Goal: Task Accomplishment & Management: Use online tool/utility

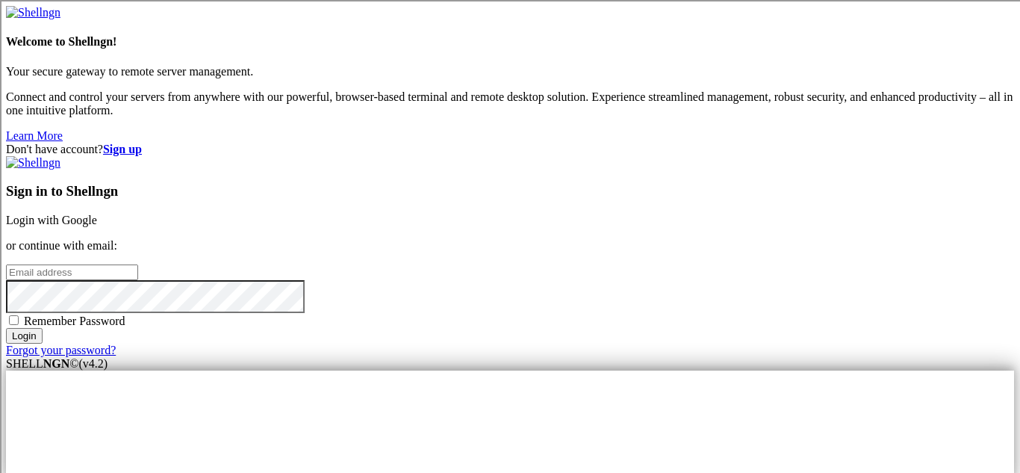
click at [97, 214] on link "Login with Google" at bounding box center [51, 220] width 91 height 13
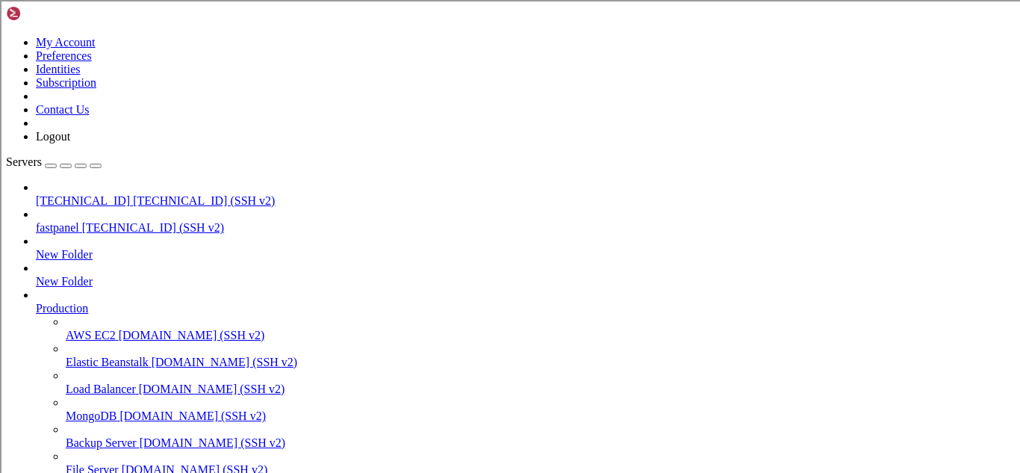
click at [112, 81] on div at bounding box center [510, 236] width 1020 height 473
click at [112, 194] on span "[TECHNICAL_ID]" at bounding box center [83, 200] width 94 height 13
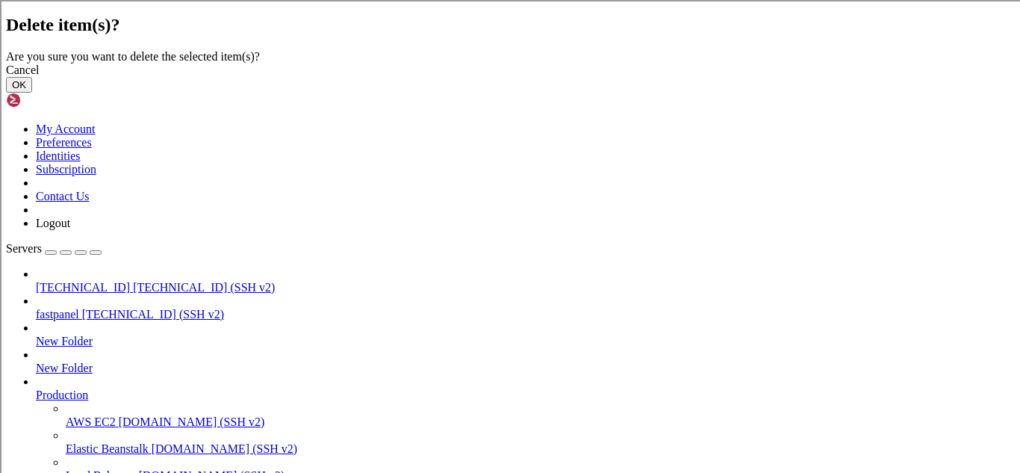
click at [32, 93] on button "OK" at bounding box center [19, 85] width 26 height 16
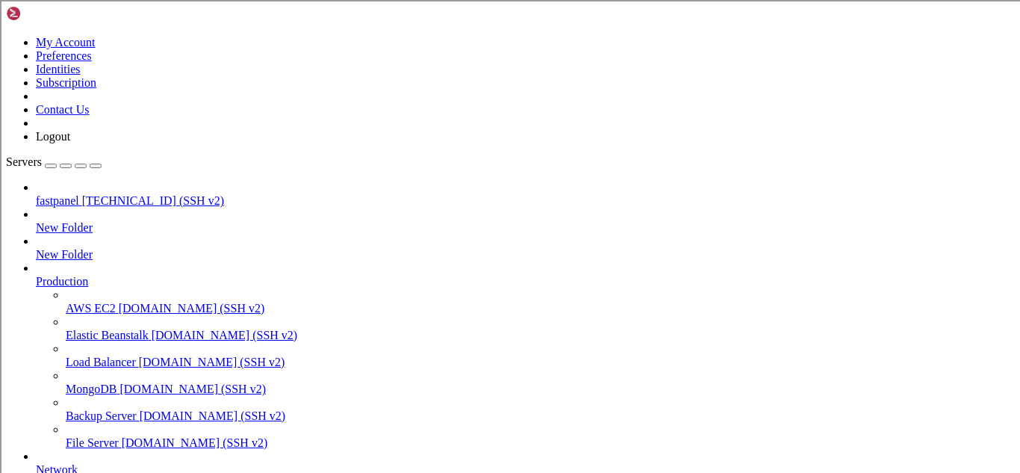
click at [51, 166] on div "button" at bounding box center [51, 166] width 0 height 0
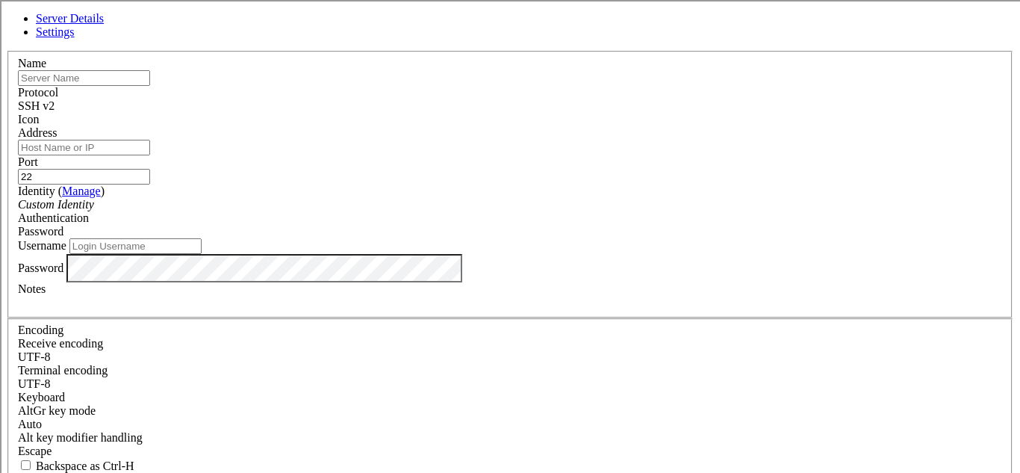
click at [150, 86] on input "text" at bounding box center [84, 78] width 132 height 16
type input "4 cpu"
click at [150, 144] on input "Address" at bounding box center [84, 148] width 132 height 16
paste input "[TECHNICAL_ID]"
type input "[TECHNICAL_ID]"
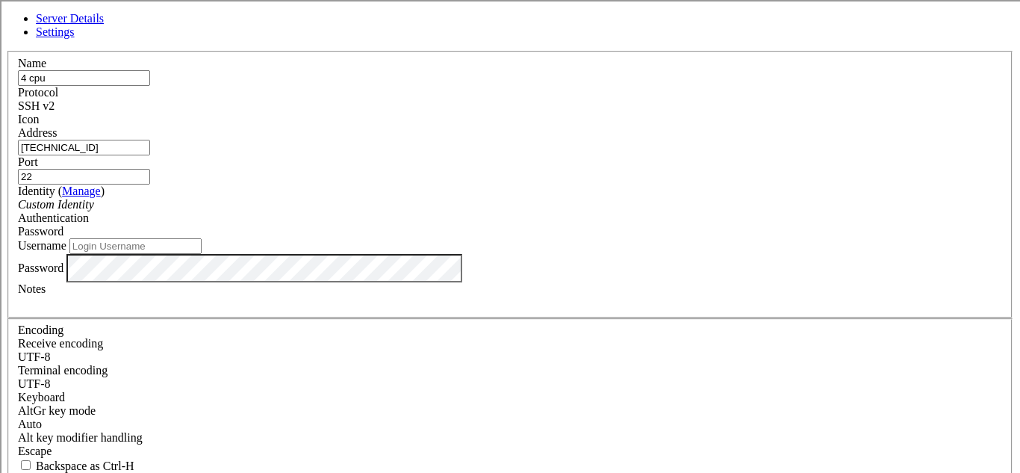
click at [202, 254] on input "Username" at bounding box center [135, 246] width 132 height 16
type input "root"
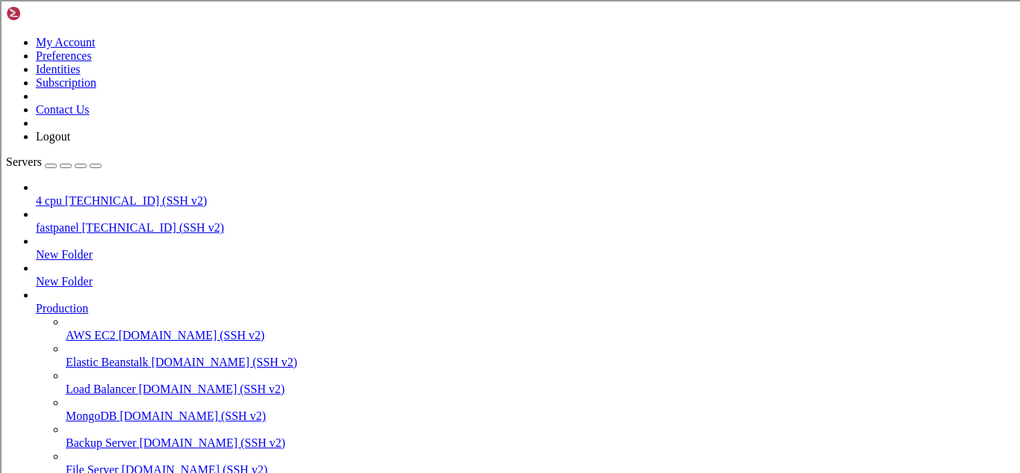
click at [110, 194] on span "[TECHNICAL_ID] (SSH v2)" at bounding box center [136, 200] width 142 height 13
click at [151, 194] on span "[TECHNICAL_ID] (SSH v2)" at bounding box center [136, 200] width 142 height 13
click at [113, 194] on link "4 cpu [TECHNICAL_ID] (SSH v2)" at bounding box center [525, 200] width 978 height 13
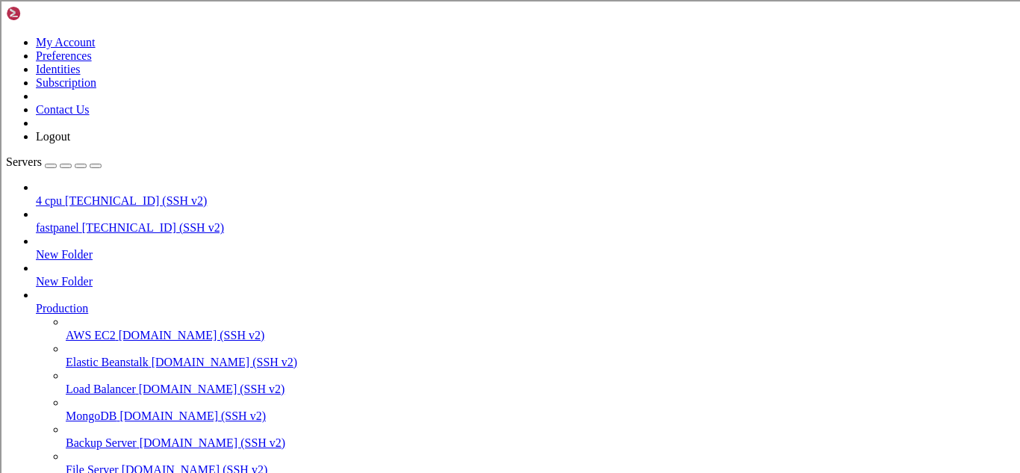
drag, startPoint x: 139, startPoint y: 1075, endPoint x: 321, endPoint y: 1071, distance: 182.2
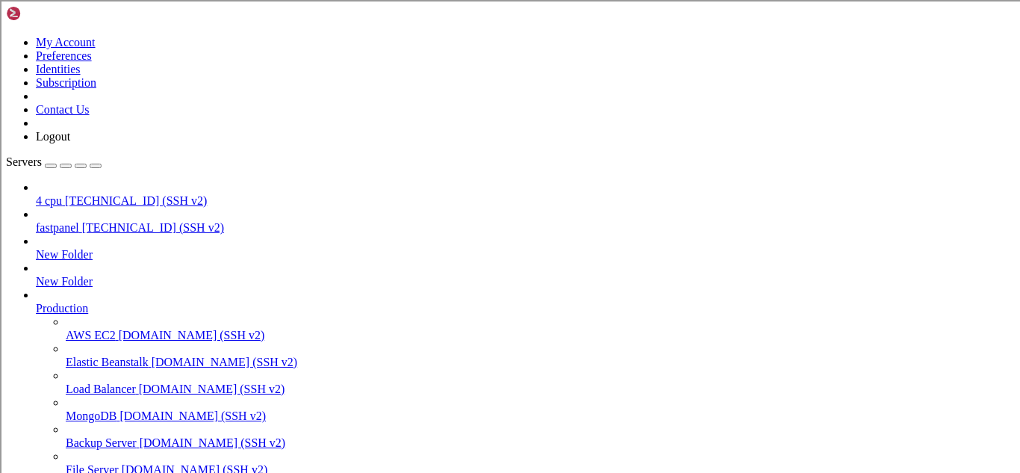
scroll to position [2016, 0]
